Goal: Participate in discussion: Engage in conversation with other users on a specific topic

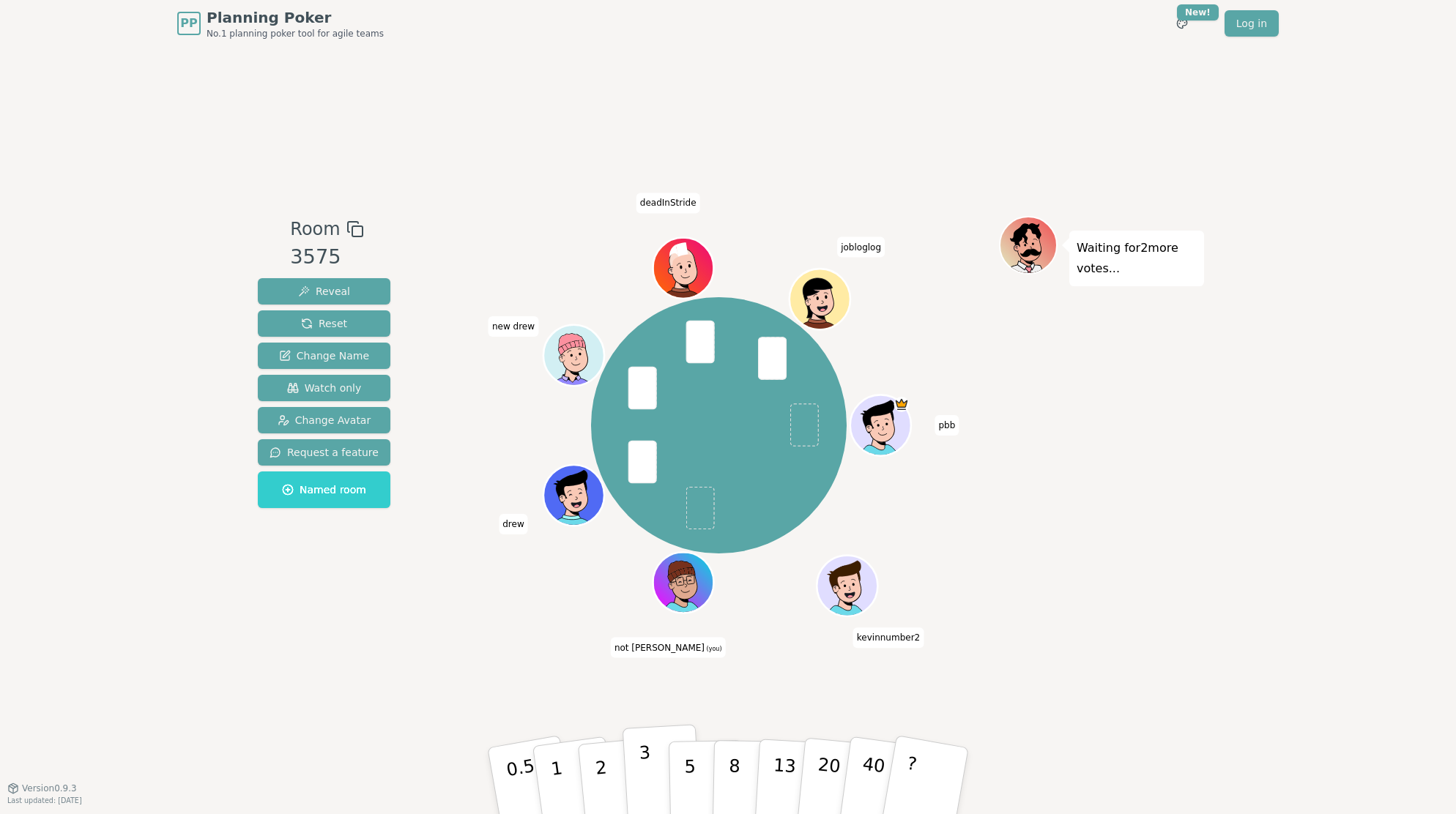
click at [650, 771] on button "3" at bounding box center [663, 781] width 80 height 115
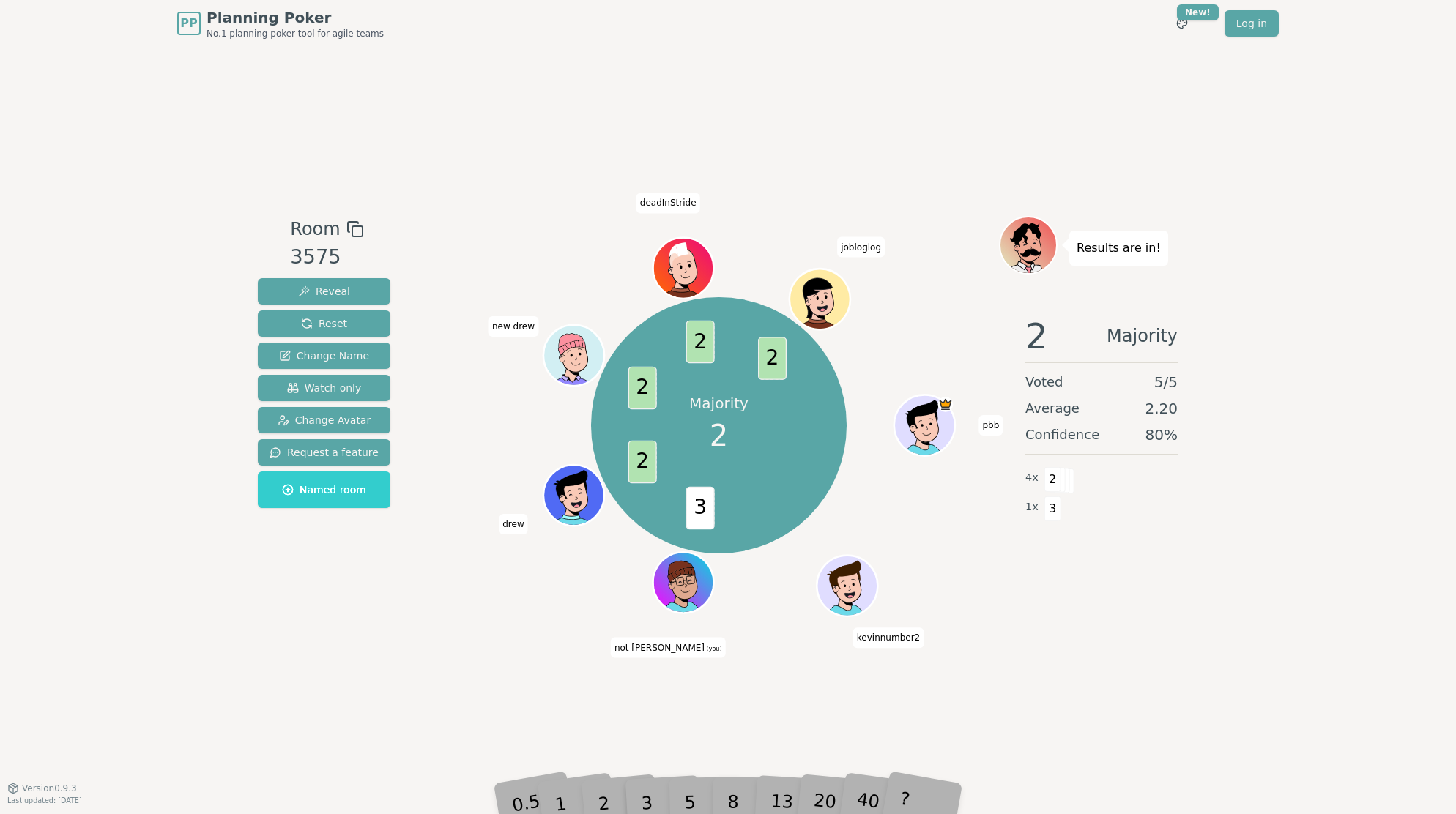
click at [725, 685] on div "Room 3575 Reveal Reset Change Name Watch only Change Avatar Request a feature N…" at bounding box center [728, 417] width 952 height 741
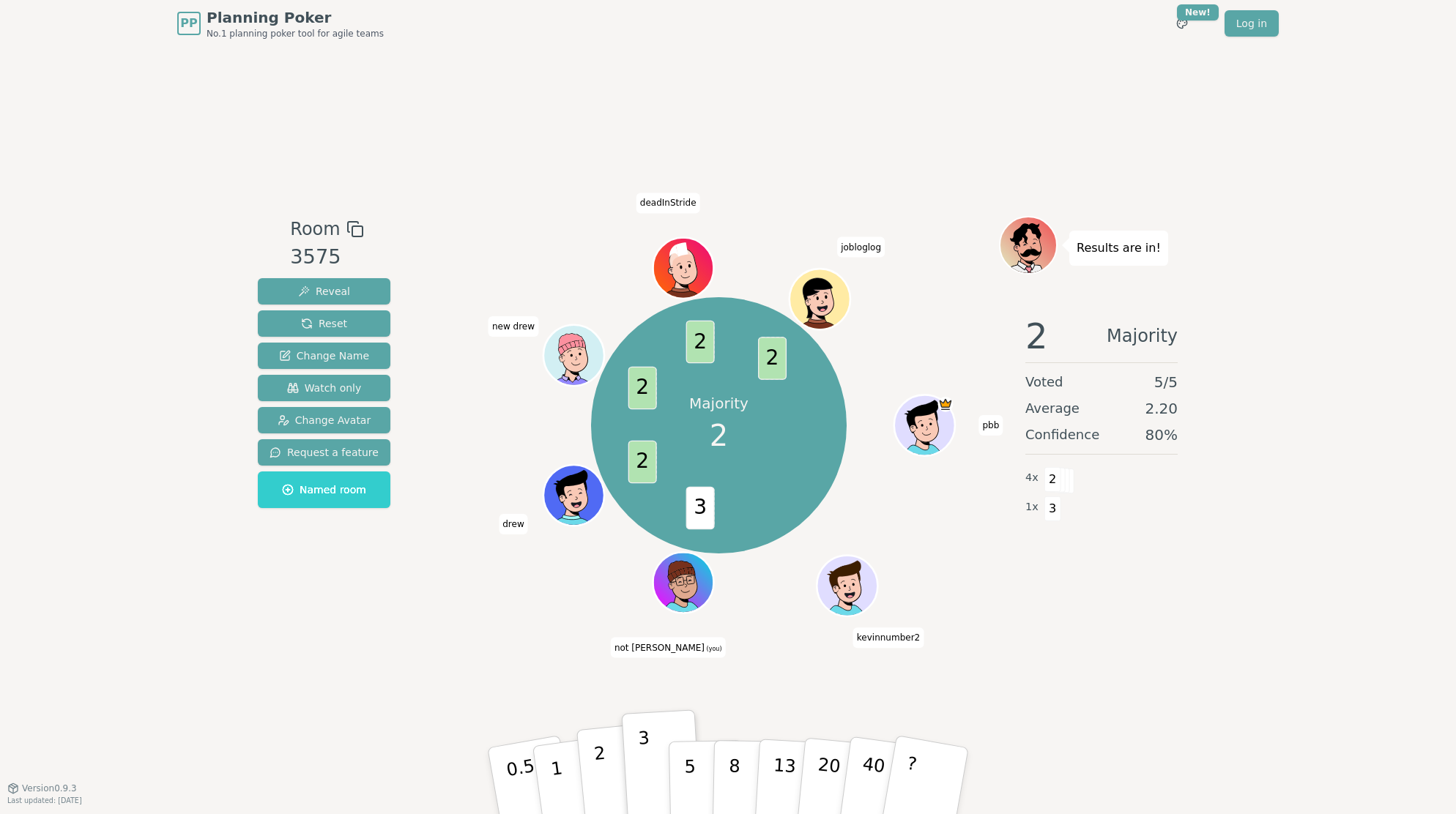
click at [598, 787] on p "2" at bounding box center [602, 783] width 19 height 80
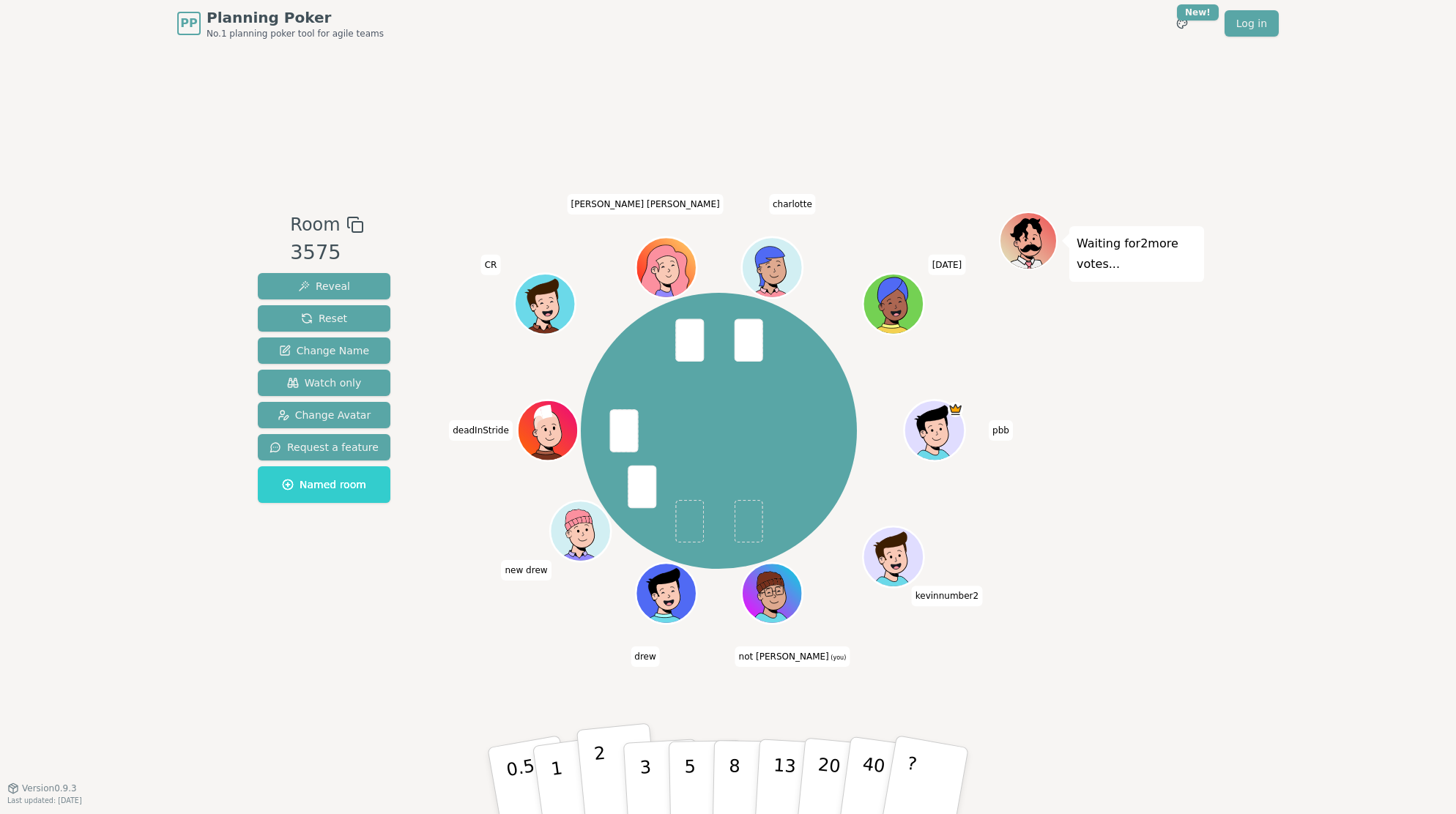
click at [603, 771] on p "2" at bounding box center [602, 783] width 19 height 80
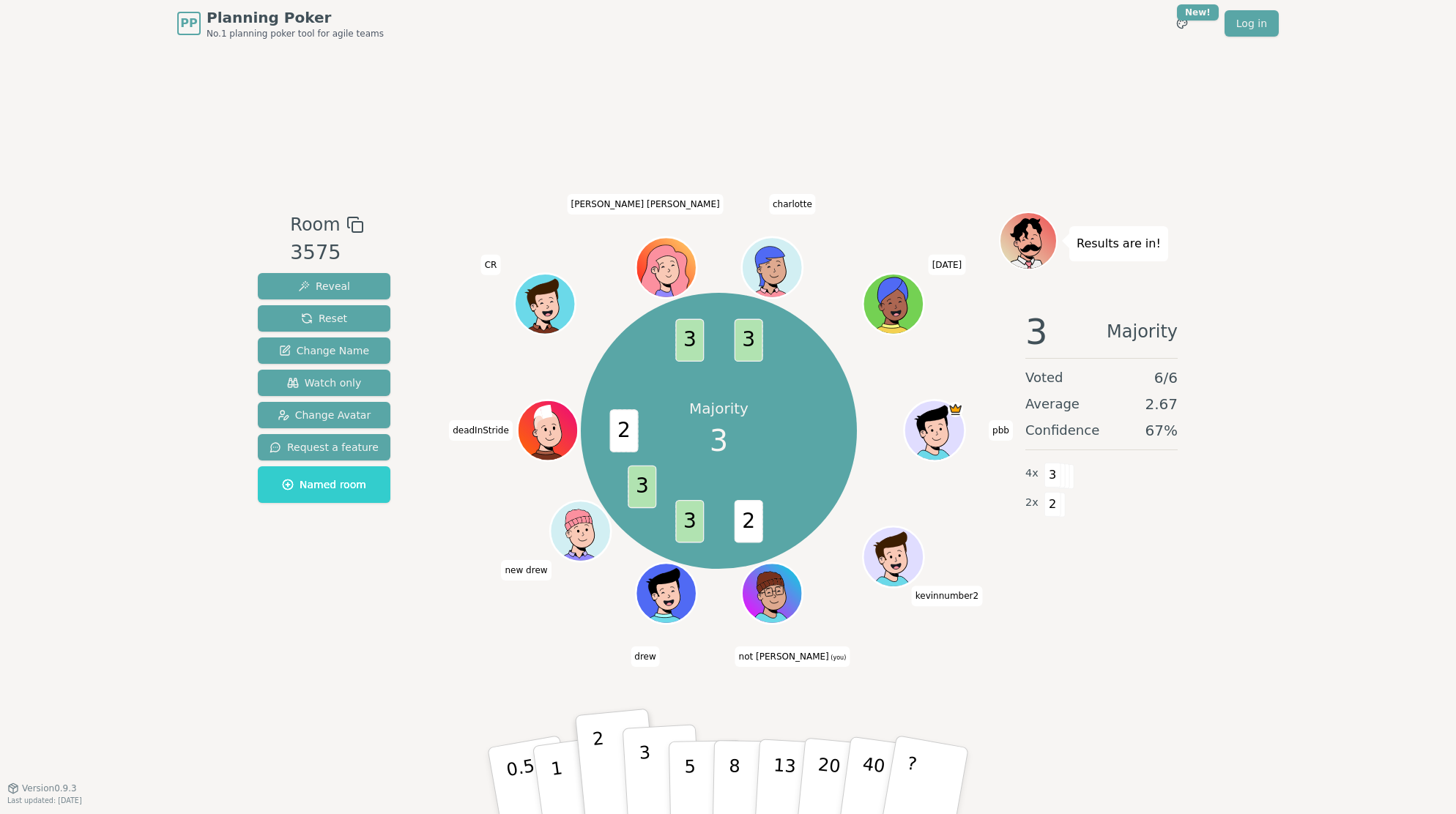
click at [653, 770] on button "3" at bounding box center [663, 781] width 80 height 115
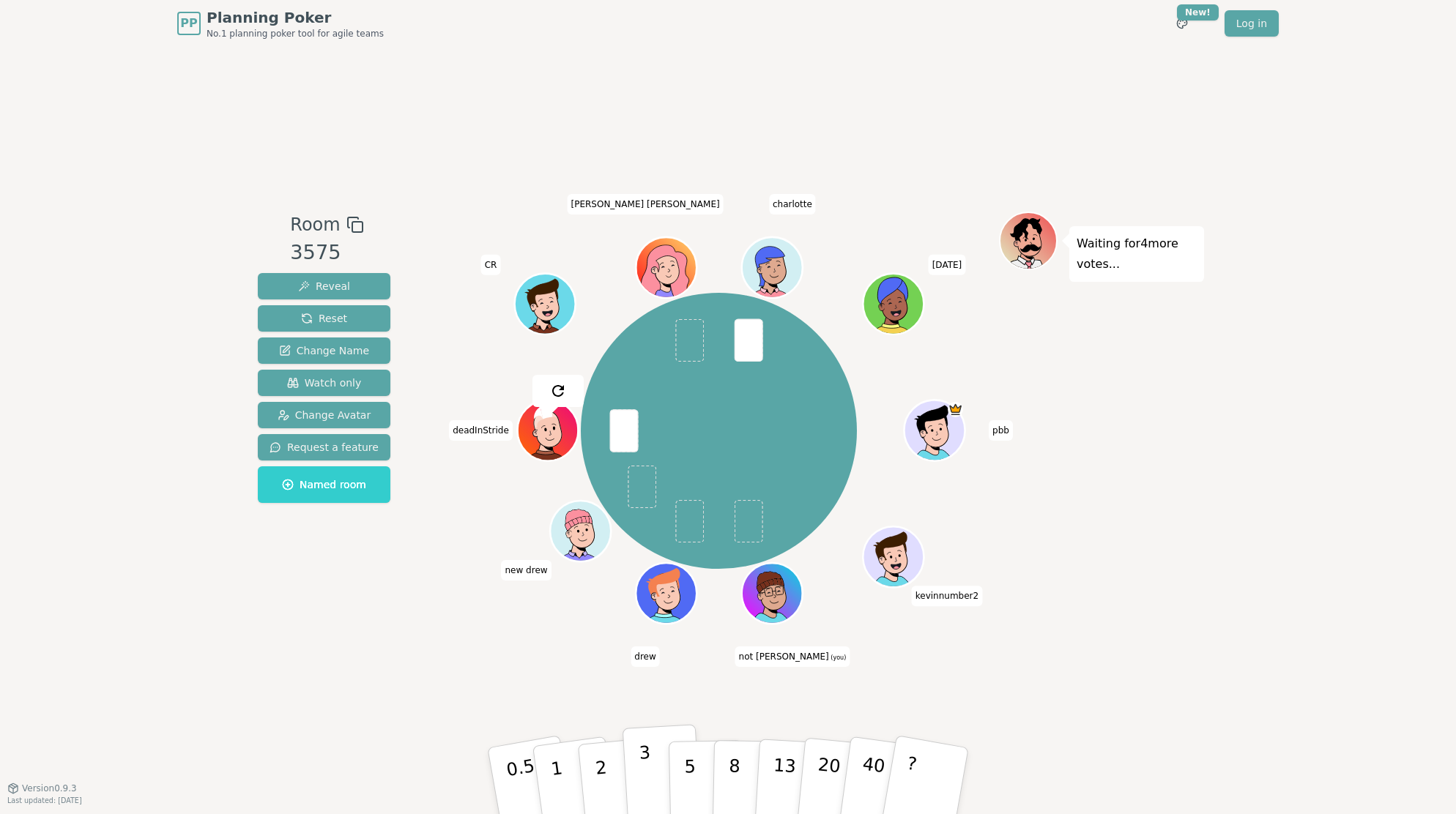
click at [646, 762] on p "3" at bounding box center [647, 782] width 16 height 80
click at [699, 766] on button "5" at bounding box center [707, 781] width 76 height 112
click at [651, 777] on button "3" at bounding box center [663, 781] width 80 height 115
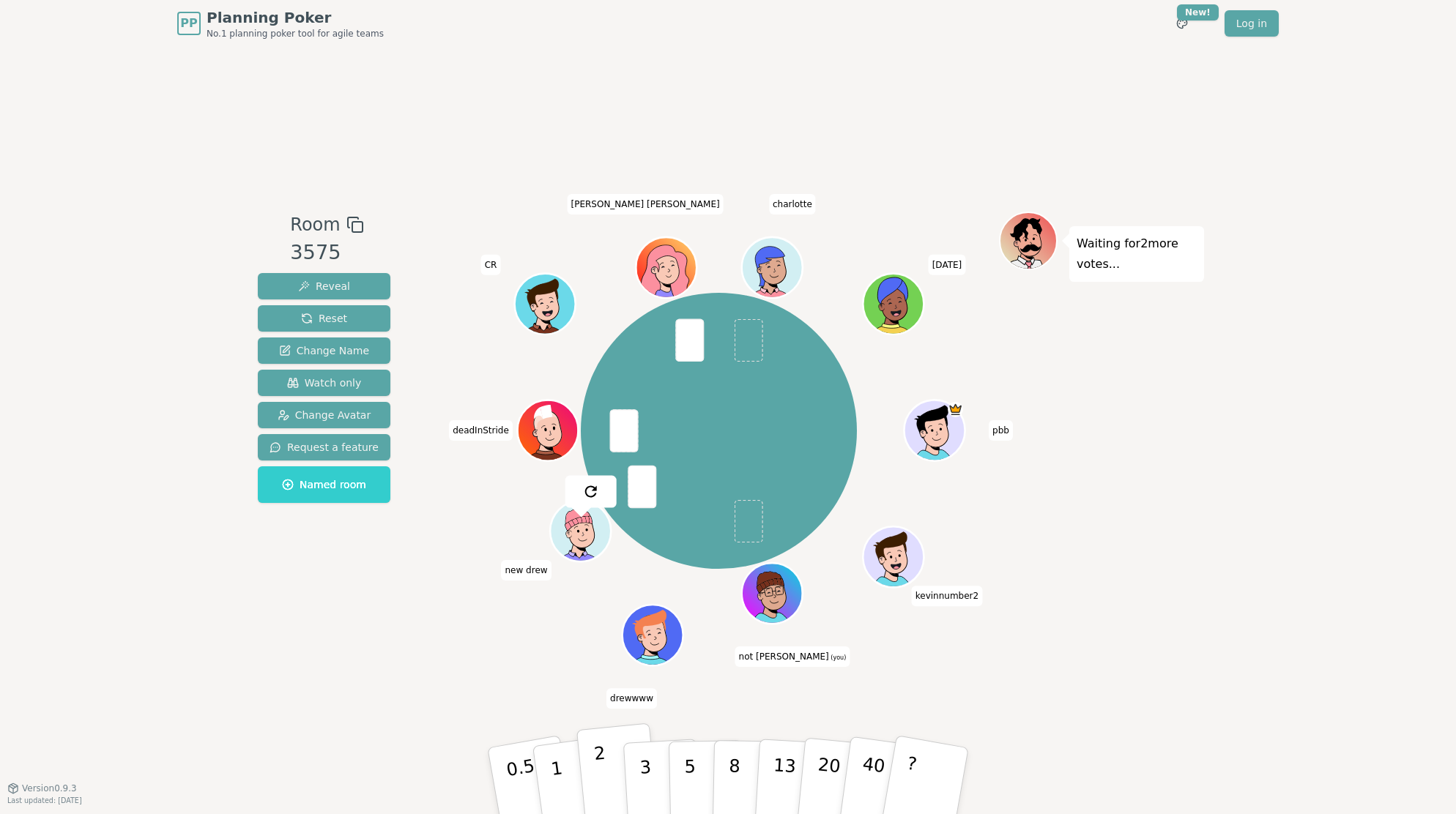
click at [596, 771] on p "2" at bounding box center [602, 783] width 19 height 80
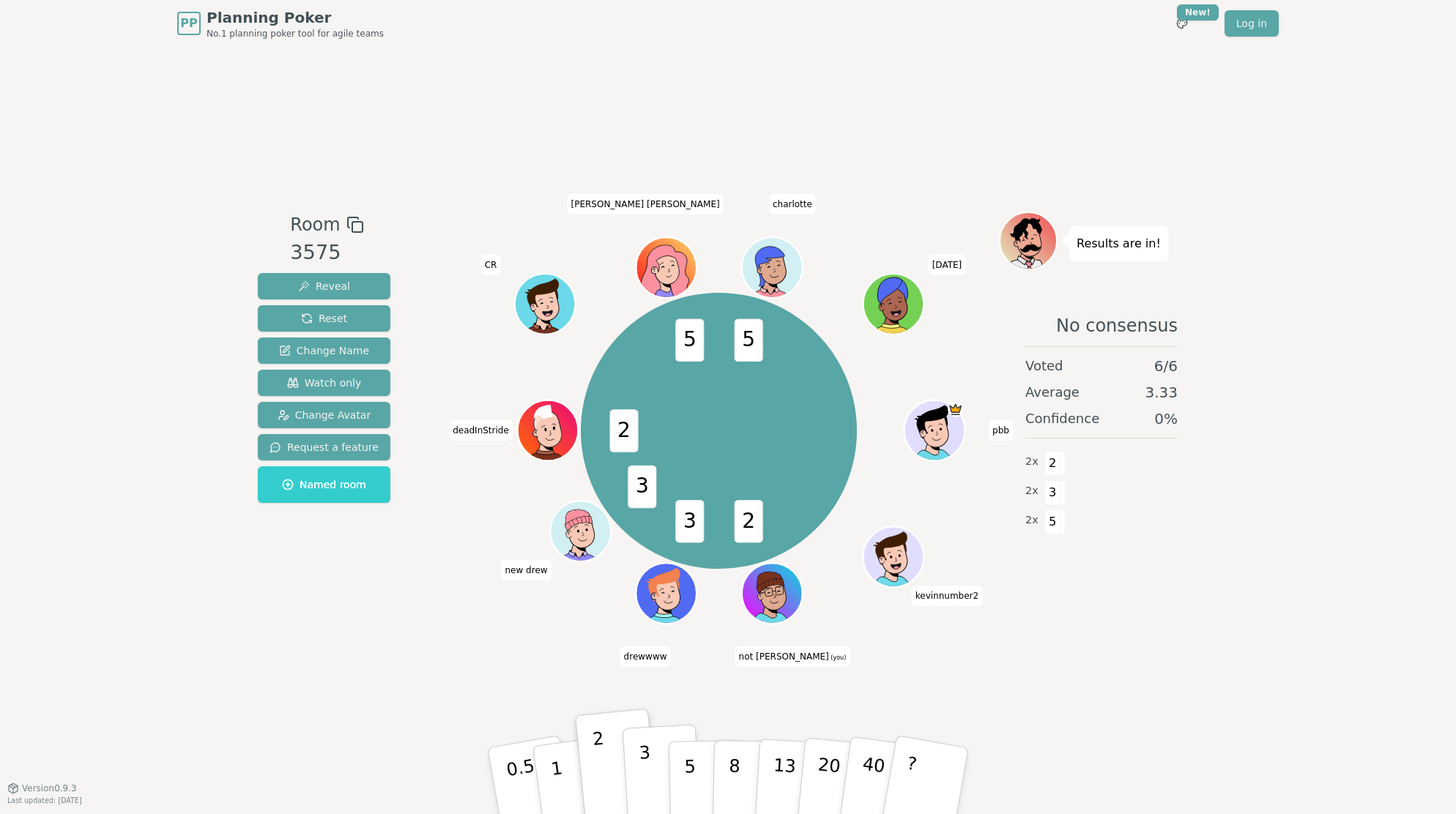
click at [653, 763] on button "3" at bounding box center [663, 781] width 80 height 115
